Goal: Find specific page/section: Find specific page/section

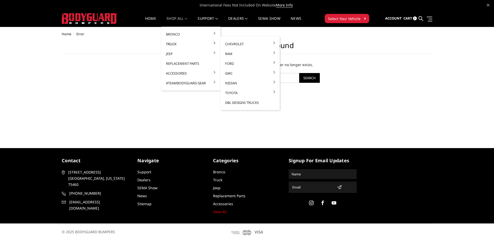
click at [177, 43] on link "Truck" at bounding box center [190, 44] width 55 height 10
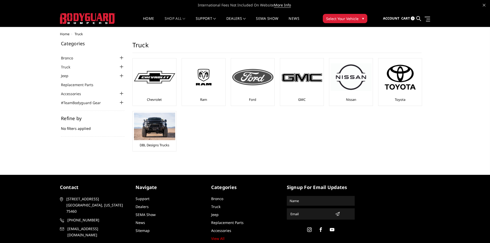
click at [254, 87] on div at bounding box center [252, 77] width 41 height 35
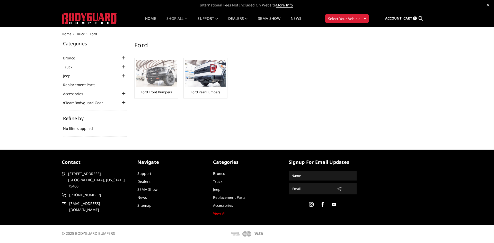
click at [166, 80] on img at bounding box center [156, 74] width 41 height 28
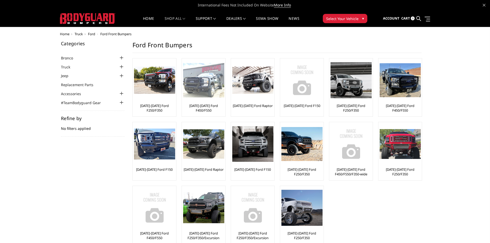
click at [201, 86] on img at bounding box center [203, 80] width 41 height 35
